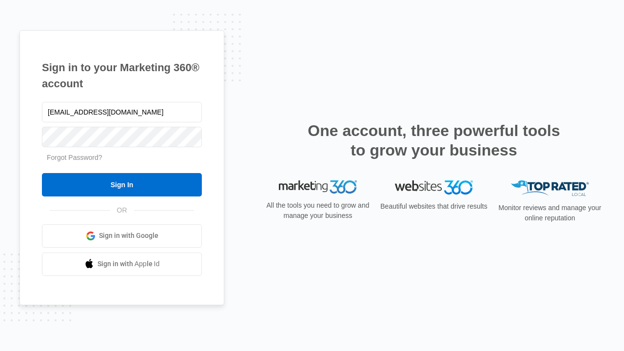
type input "[EMAIL_ADDRESS][DOMAIN_NAME]"
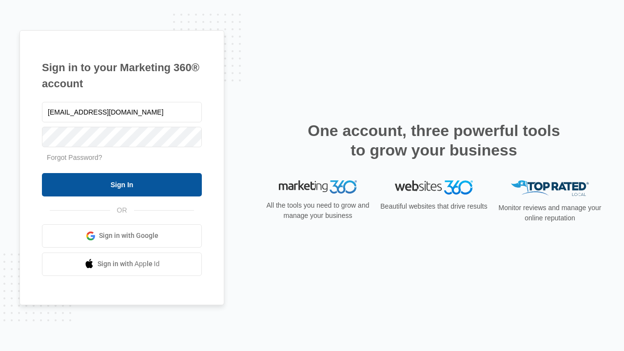
click at [122, 184] on input "Sign In" at bounding box center [122, 184] width 160 height 23
